Goal: Task Accomplishment & Management: Manage account settings

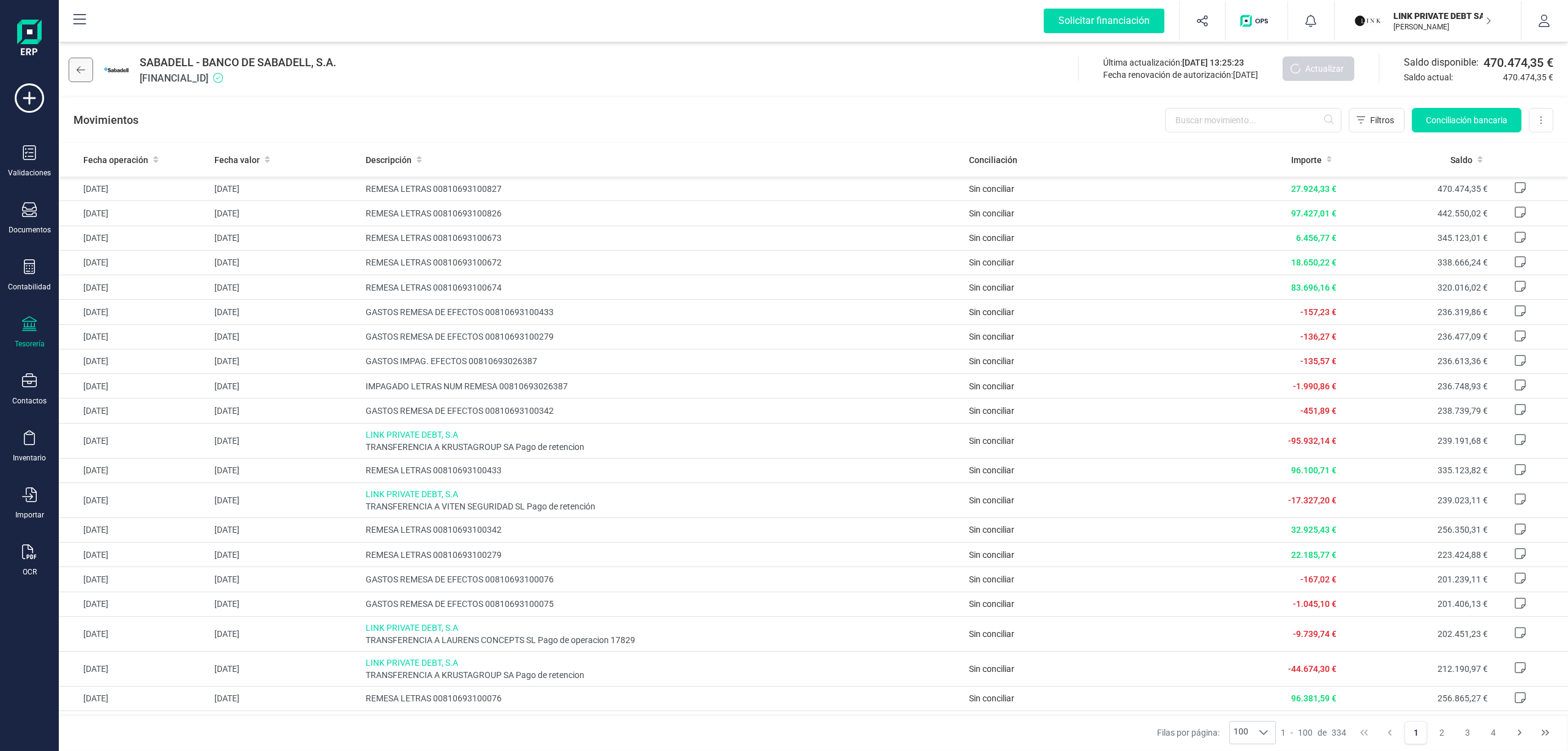
click at [78, 66] on icon at bounding box center [81, 70] width 9 height 10
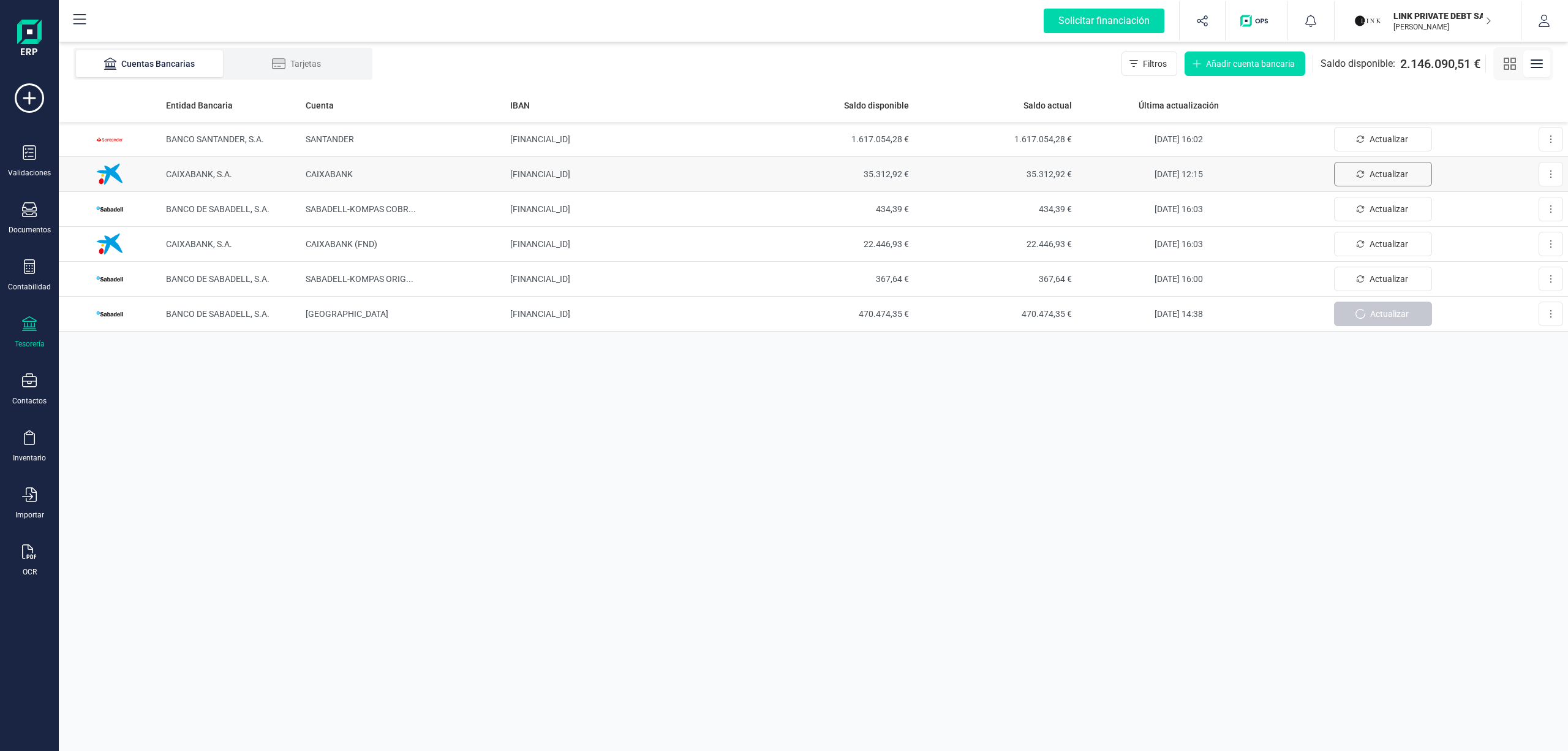
click at [1377, 169] on span "Actualizar" at bounding box center [1389, 174] width 39 height 12
click at [1198, 320] on td "[DATE] 14:38" at bounding box center [1178, 314] width 204 height 35
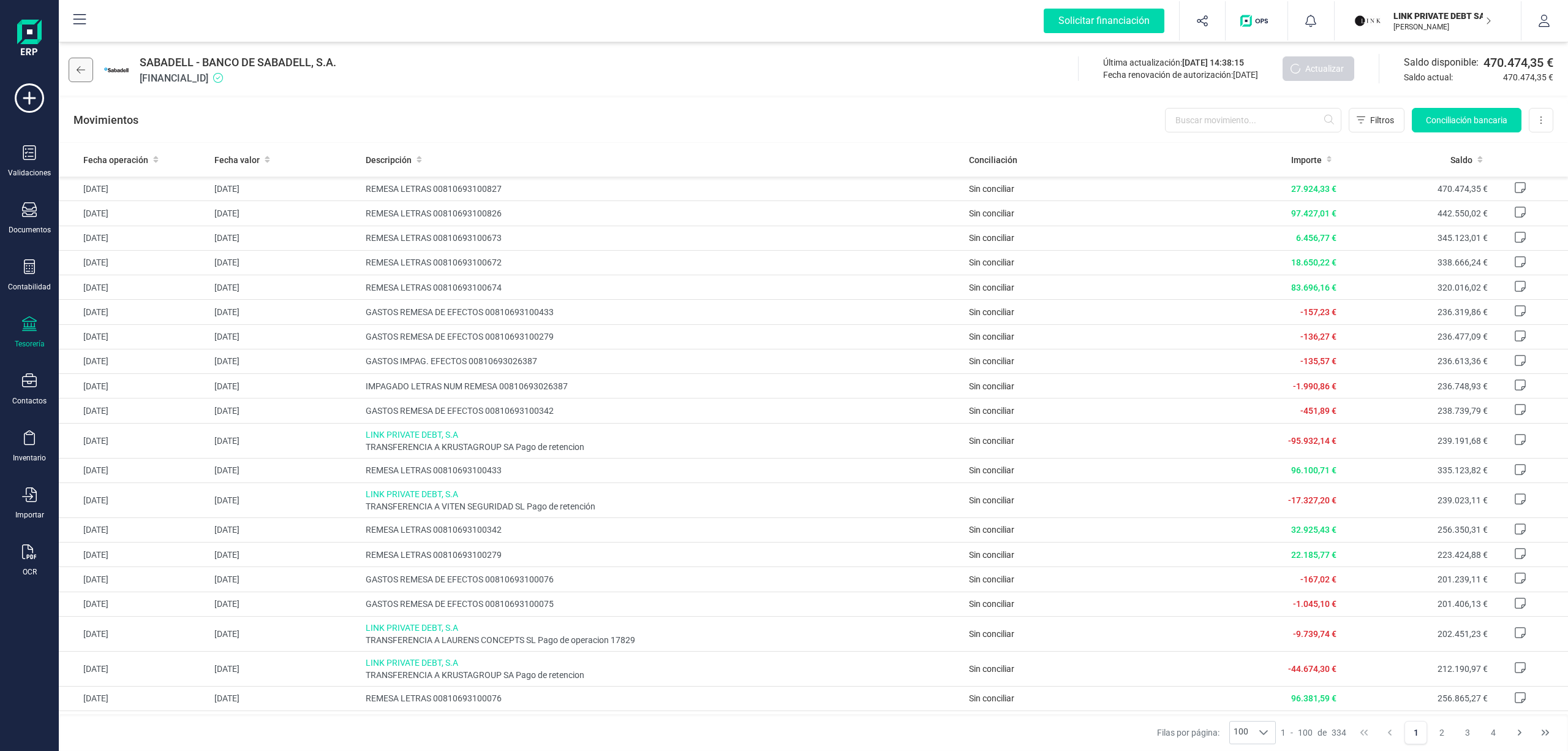
click at [81, 70] on icon at bounding box center [81, 70] width 9 height 10
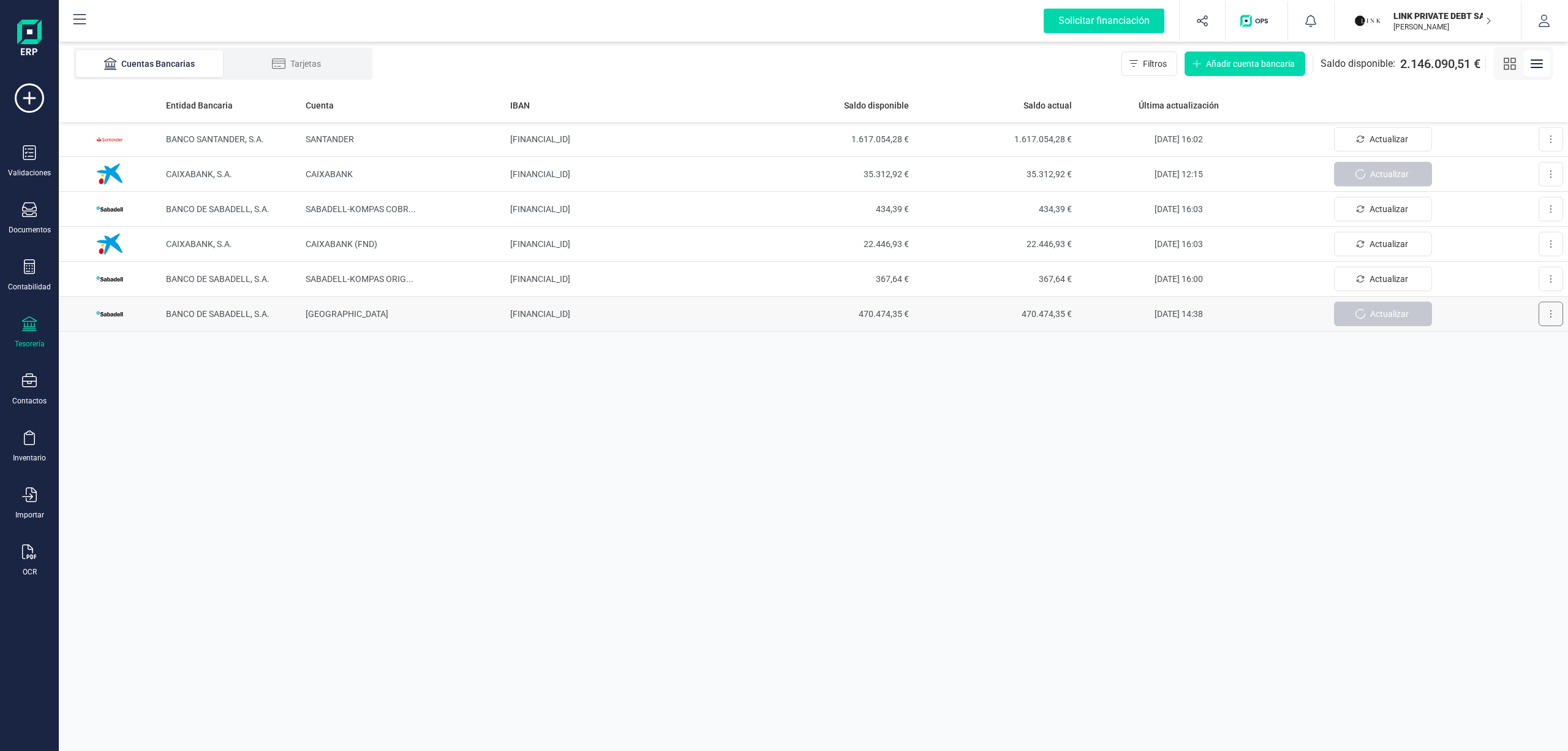
click at [1548, 322] on button at bounding box center [1550, 314] width 25 height 25
click at [1534, 369] on span "Desconectar cuenta" at bounding box center [1514, 369] width 76 height 12
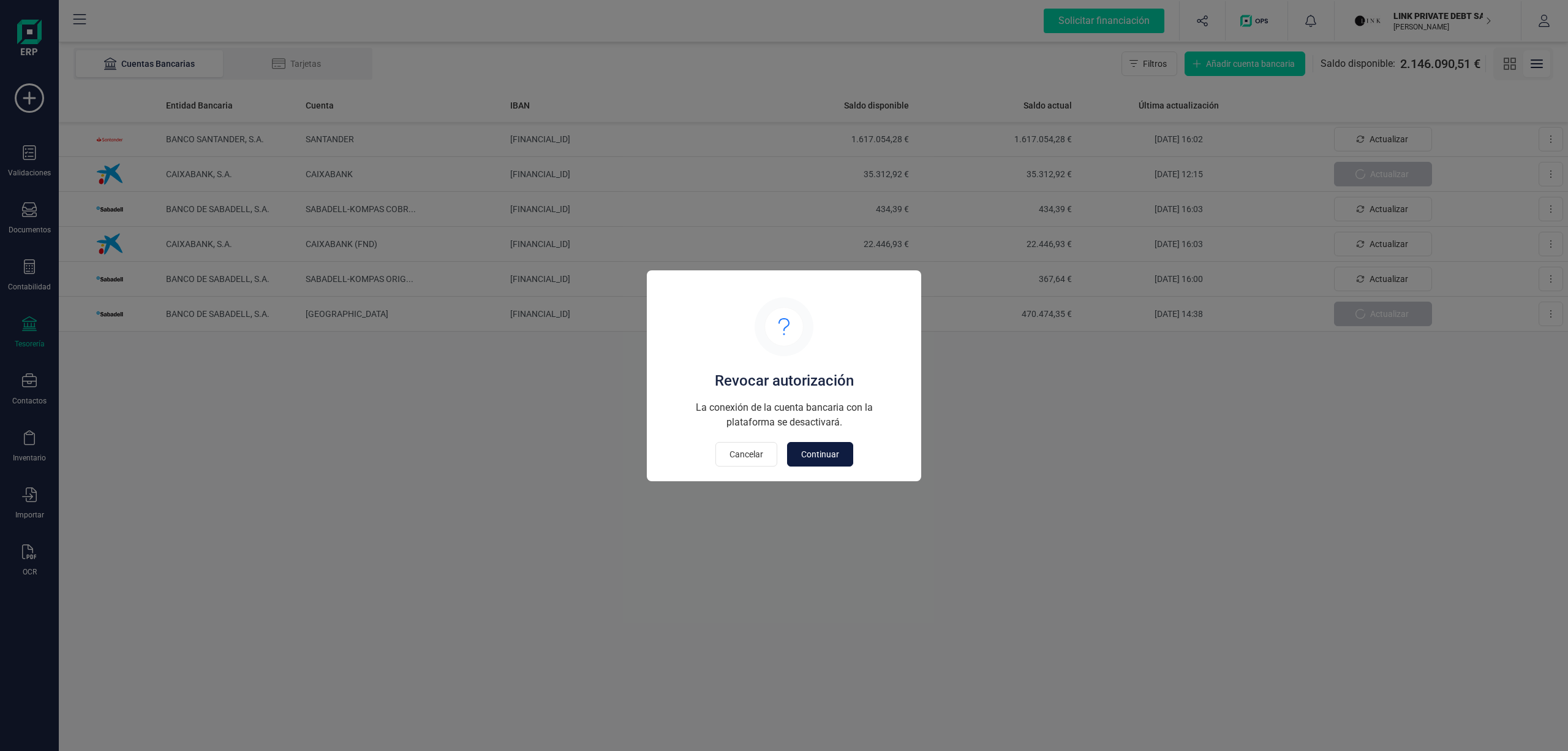
click at [821, 458] on span "Continuar" at bounding box center [820, 454] width 38 height 12
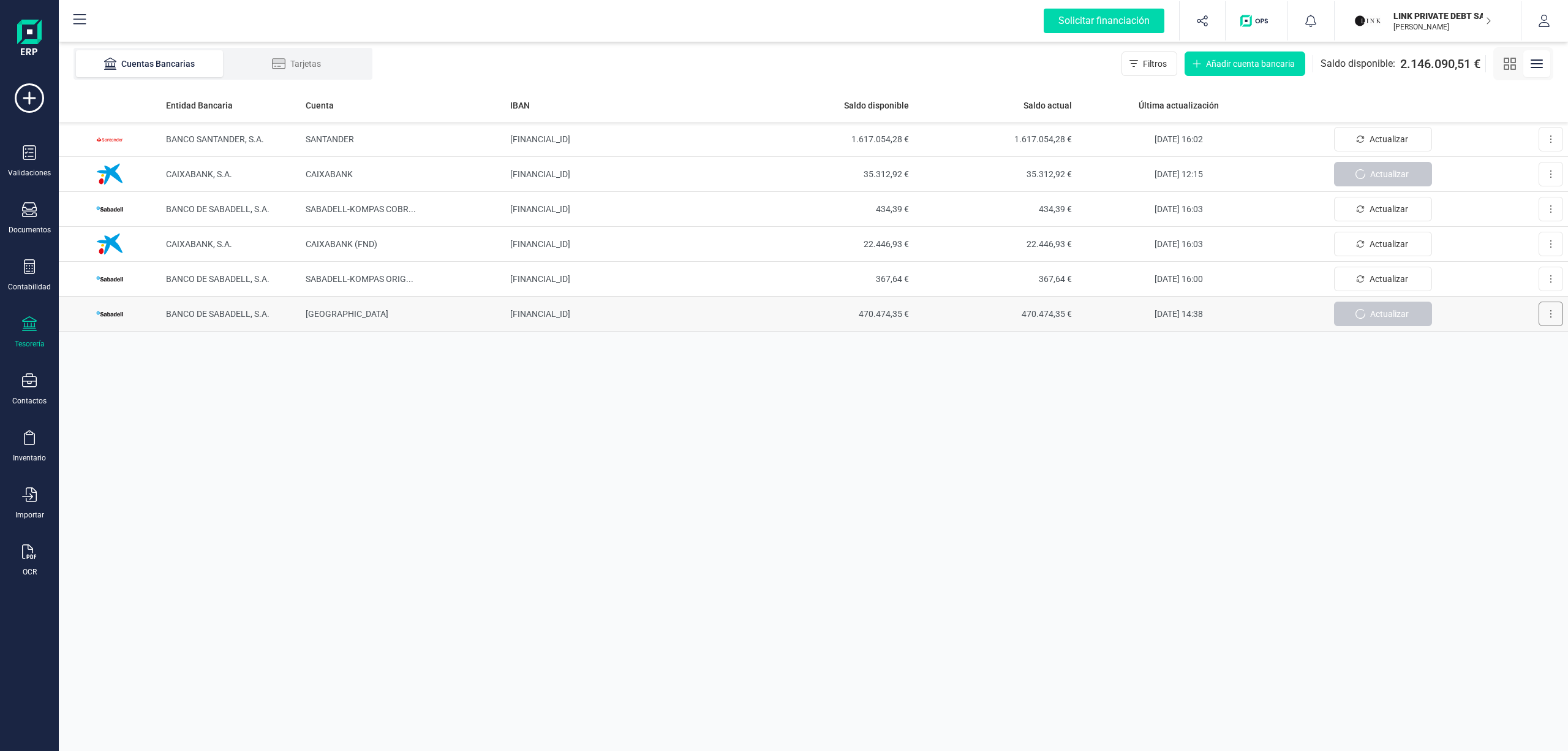
click at [1547, 308] on button at bounding box center [1550, 314] width 25 height 25
click at [1329, 406] on div "Entidad Bancaria Cuenta IBAN Saldo disponible Saldo actual Última actualización…" at bounding box center [813, 420] width 1509 height 662
click at [1555, 168] on button at bounding box center [1550, 174] width 25 height 25
click at [1399, 391] on div "Entidad Bancaria Cuenta IBAN Saldo disponible Saldo actual Última actualización…" at bounding box center [813, 420] width 1509 height 662
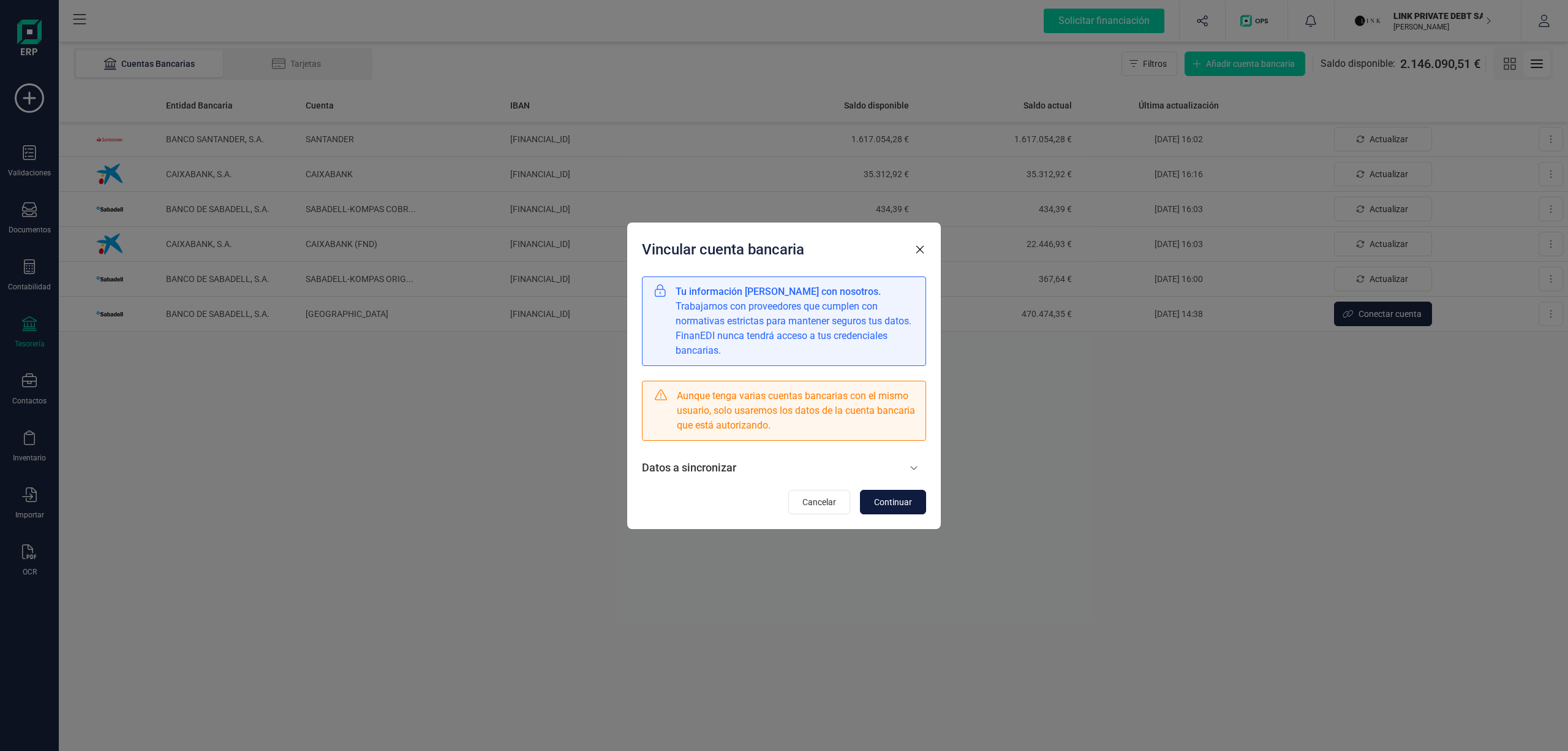
click at [884, 501] on span "Continuar" at bounding box center [893, 501] width 38 height 12
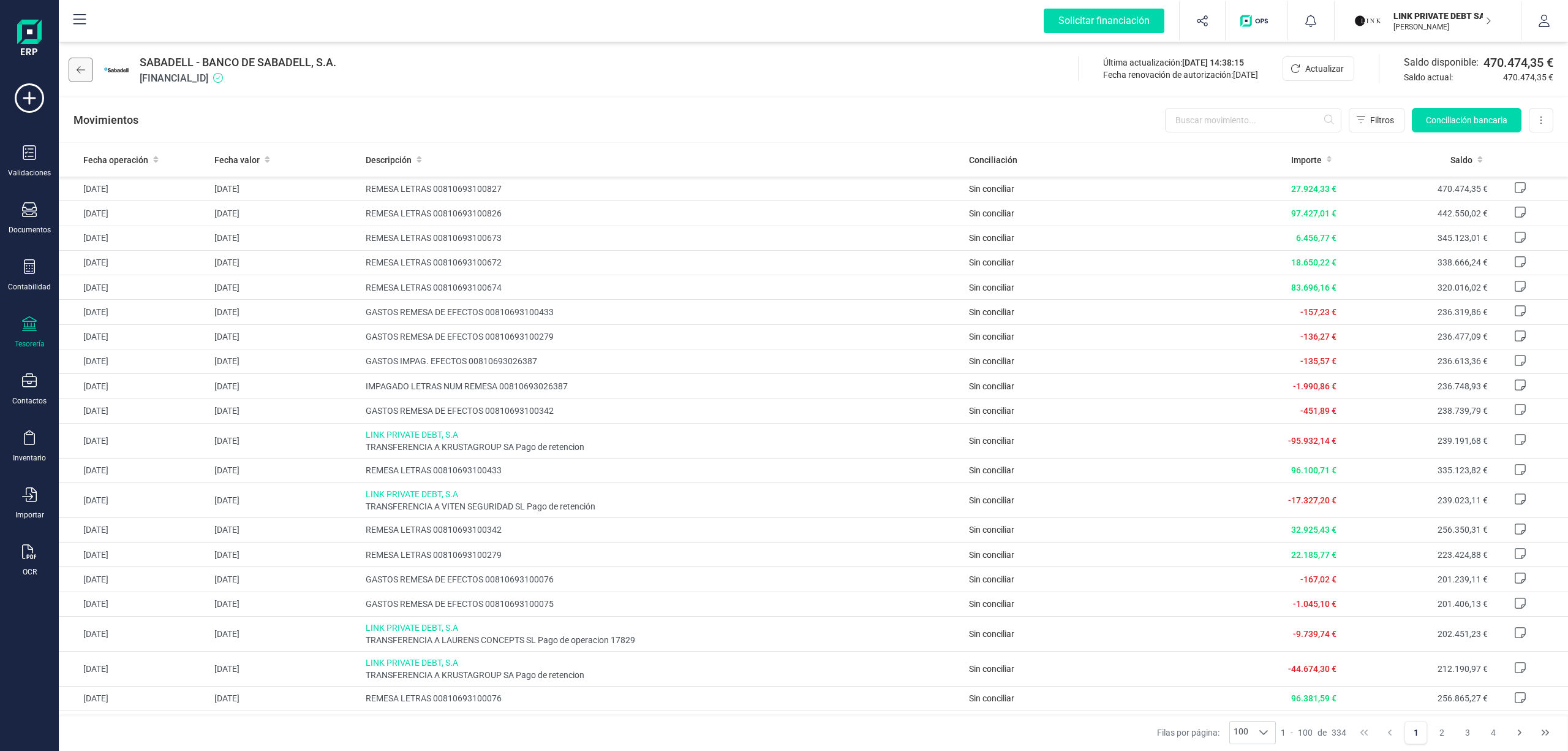
click at [83, 65] on icon at bounding box center [81, 70] width 9 height 10
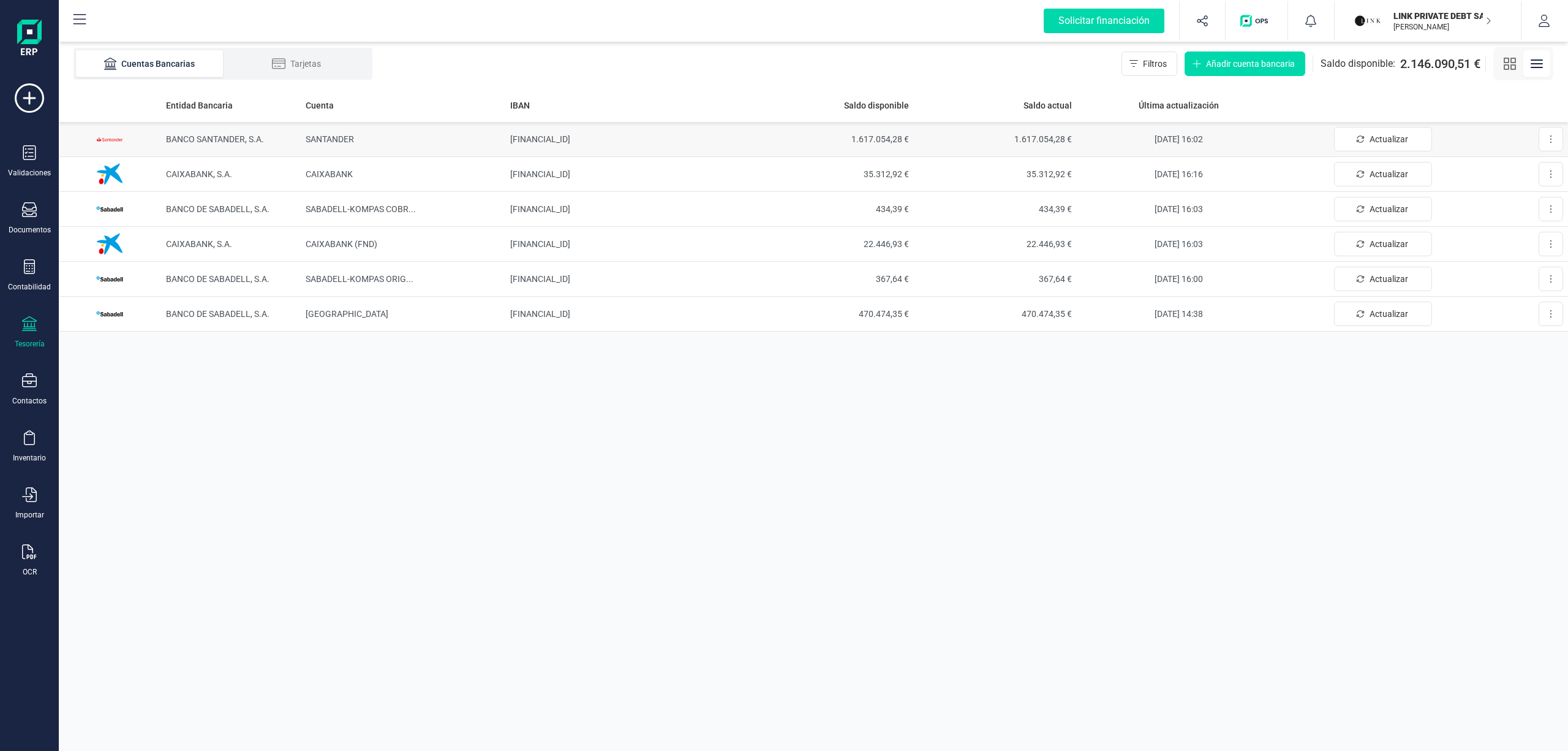
click at [544, 140] on td "[FINANCIAL_ID]" at bounding box center [628, 139] width 245 height 35
